Goal: Find contact information: Find contact information

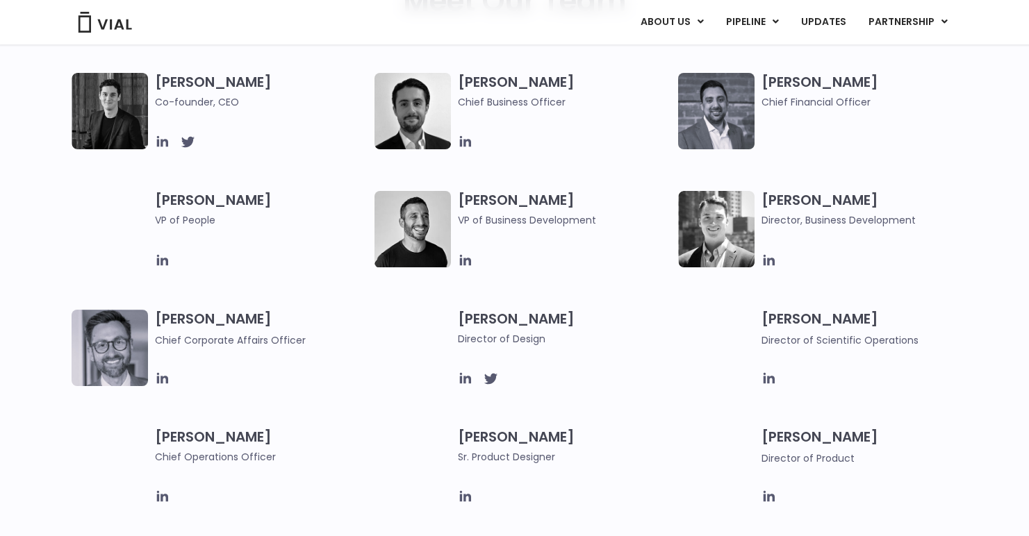
scroll to position [865, 0]
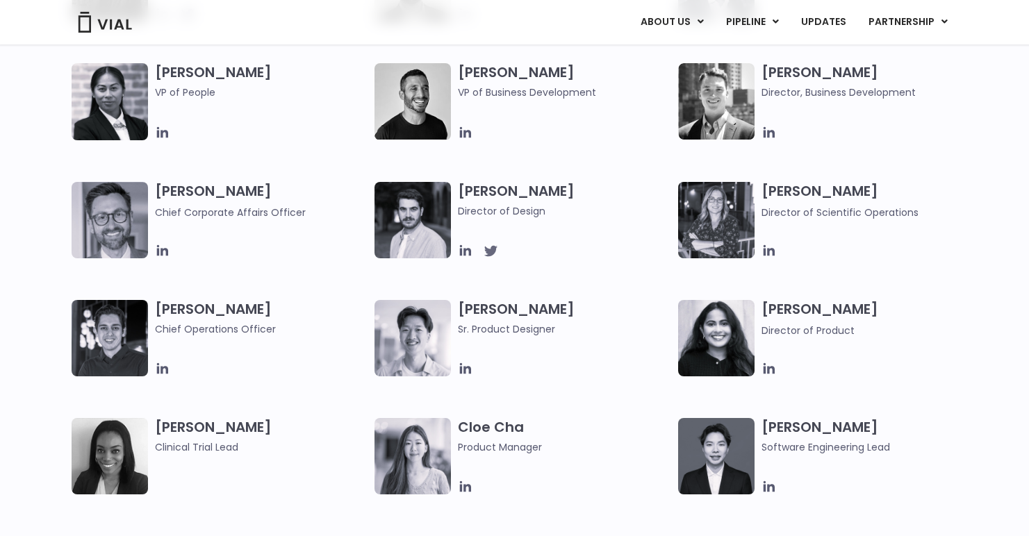
click at [492, 254] on icon at bounding box center [490, 251] width 13 height 11
drag, startPoint x: 570, startPoint y: 193, endPoint x: 455, endPoint y: 193, distance: 114.6
click at [454, 193] on div "[PERSON_NAME] Director of Design" at bounding box center [526, 220] width 304 height 76
copy h3 "[PERSON_NAME]"
